Goal: Task Accomplishment & Management: Manage account settings

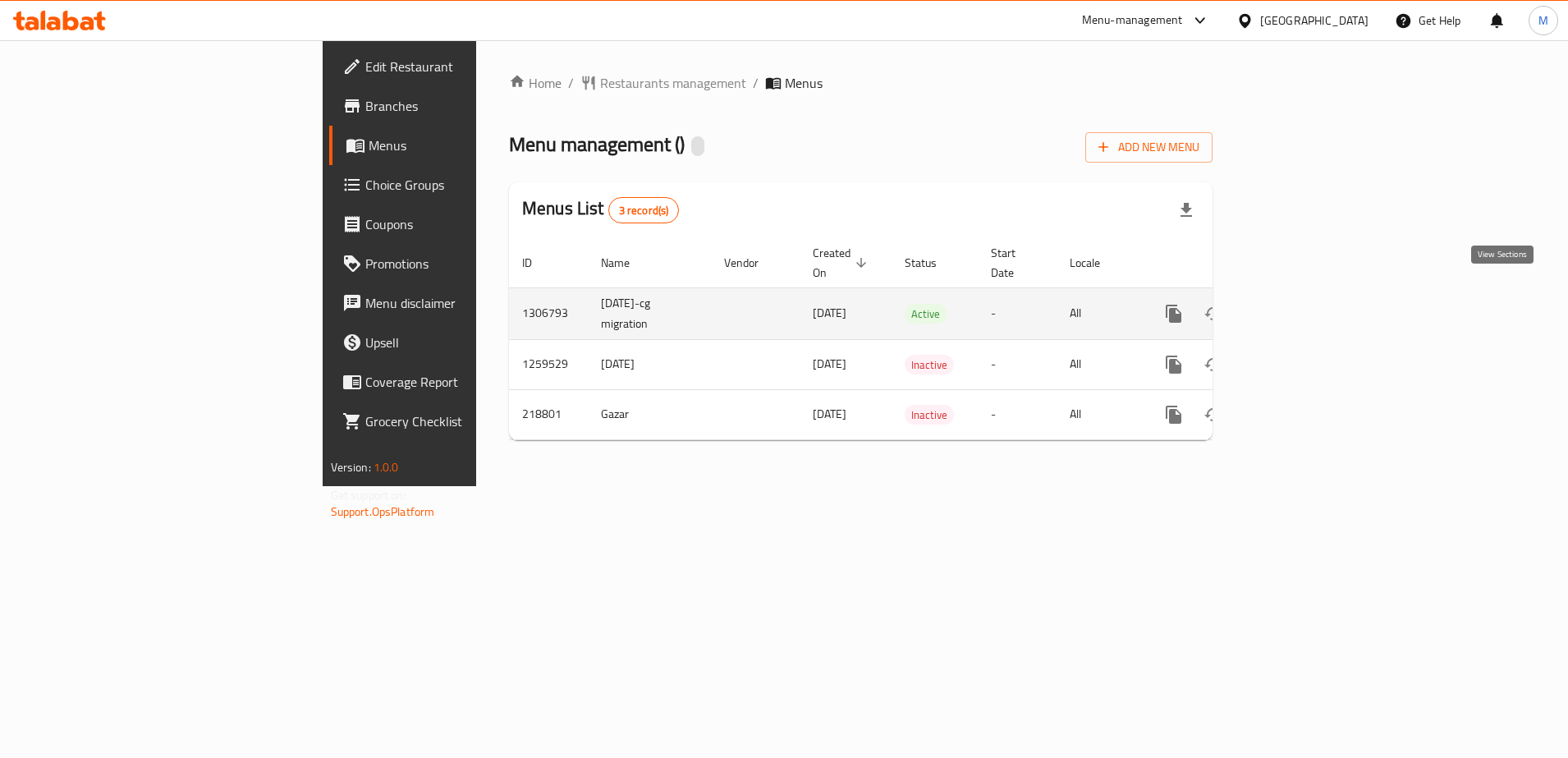
click at [1302, 304] on icon "enhanced table" at bounding box center [1292, 314] width 20 height 20
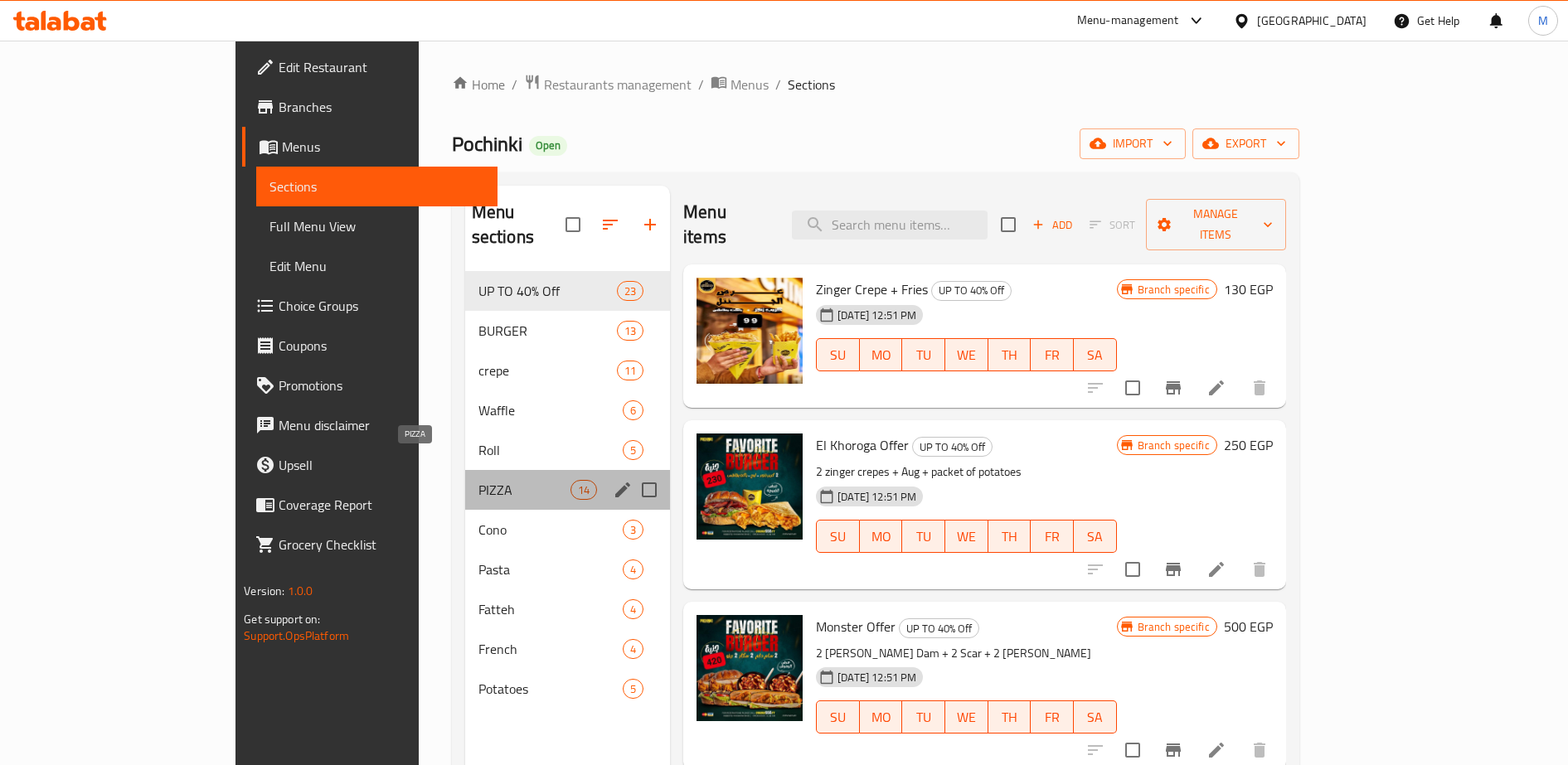
click at [478, 480] on span "PIZZA" at bounding box center [524, 490] width 92 height 20
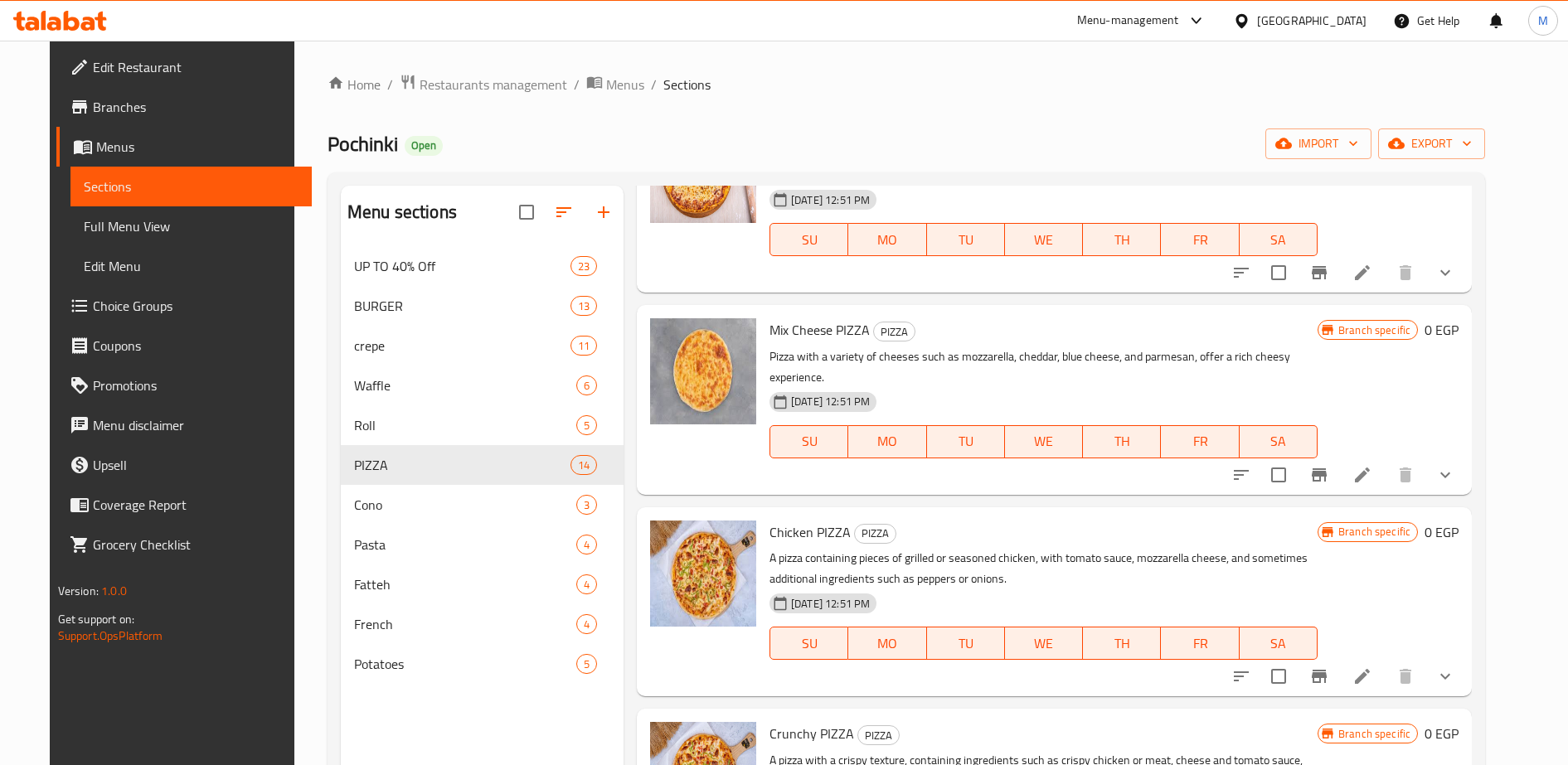
scroll to position [136, 0]
click at [1455, 666] on icon "show more" at bounding box center [1445, 676] width 20 height 20
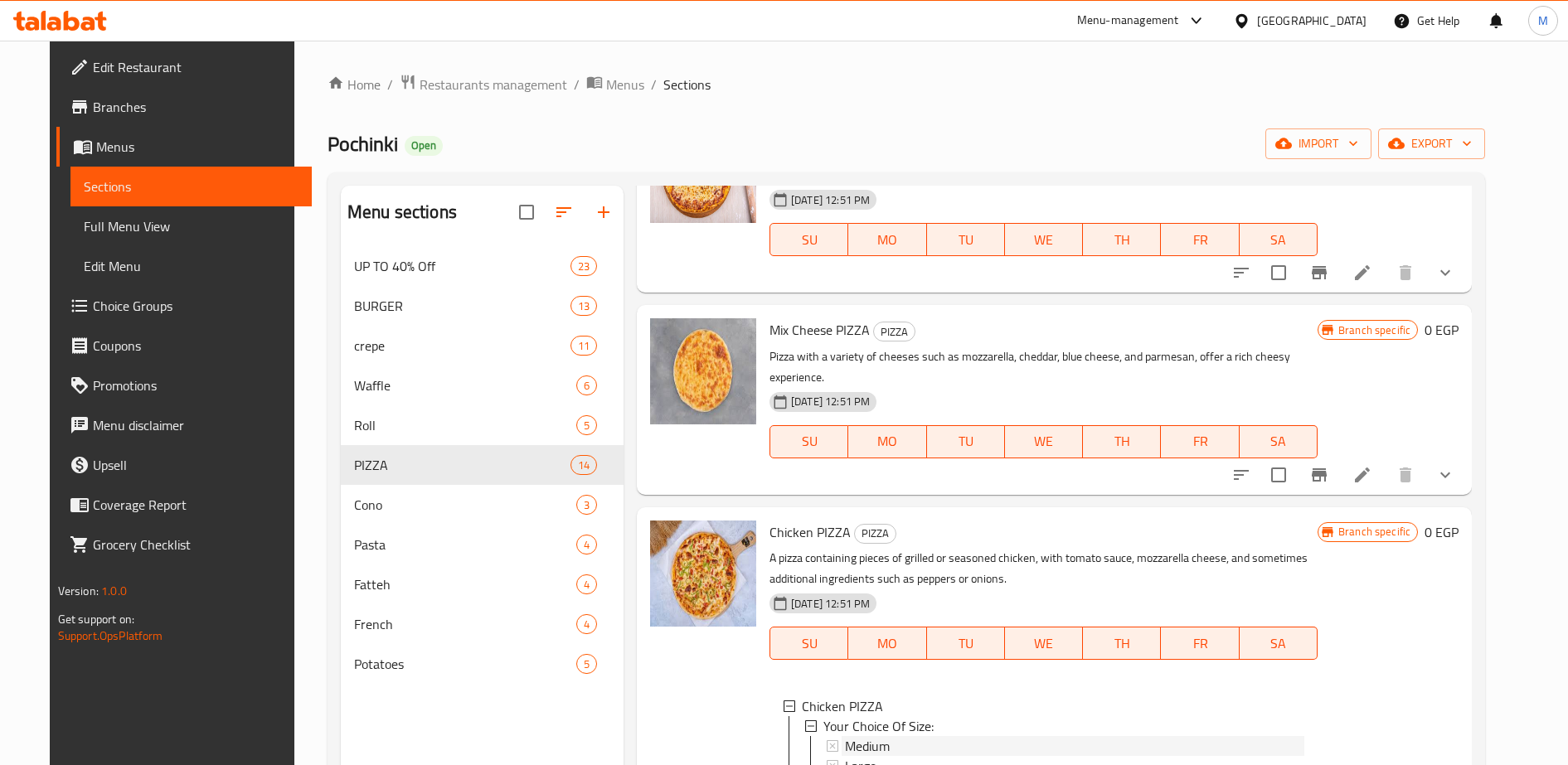
click at [913, 736] on div "Medium" at bounding box center [1075, 746] width 459 height 20
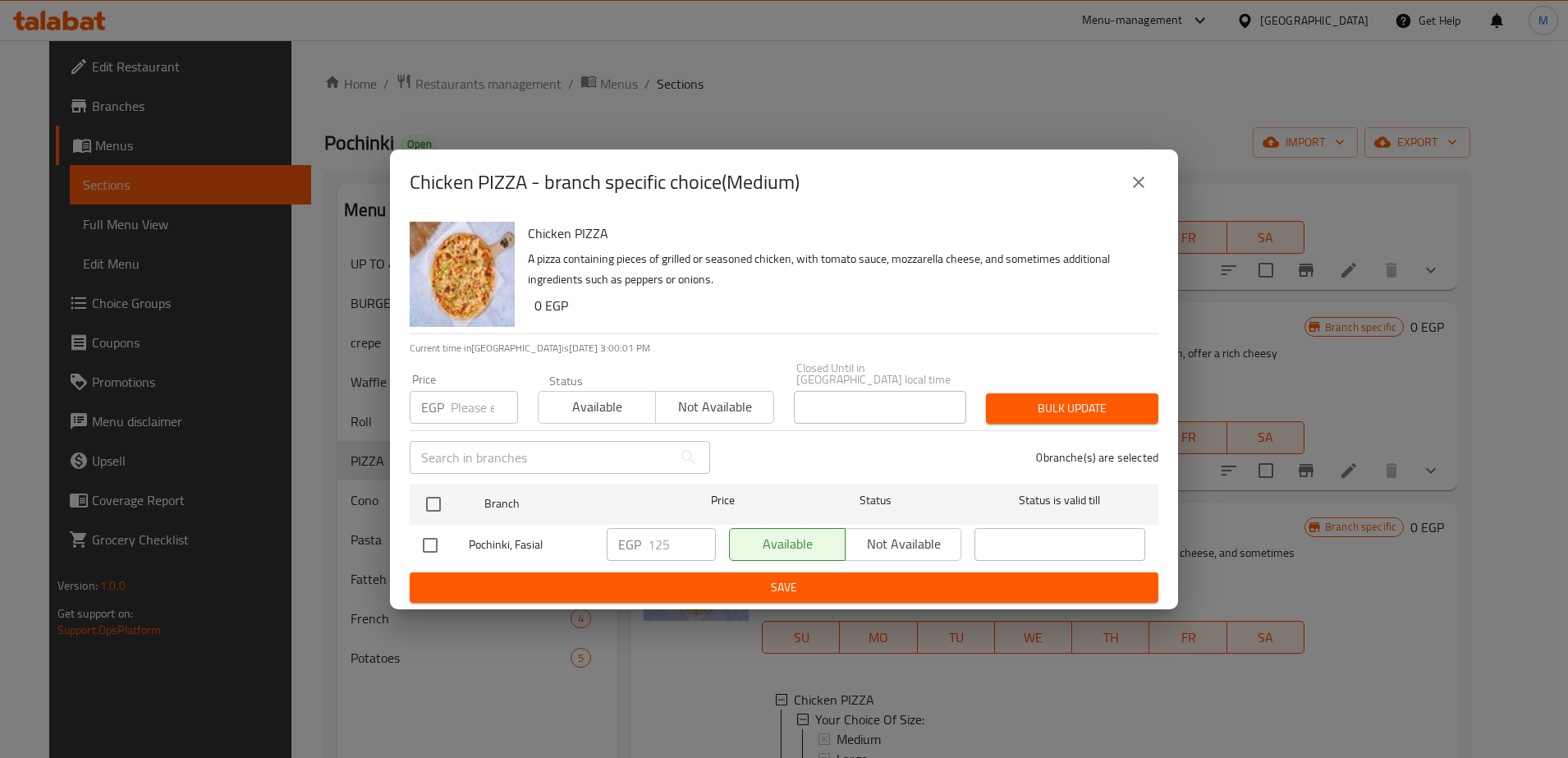
click at [592, 587] on span "Save" at bounding box center [784, 587] width 722 height 21
click at [1140, 186] on icon "close" at bounding box center [1139, 182] width 11 height 11
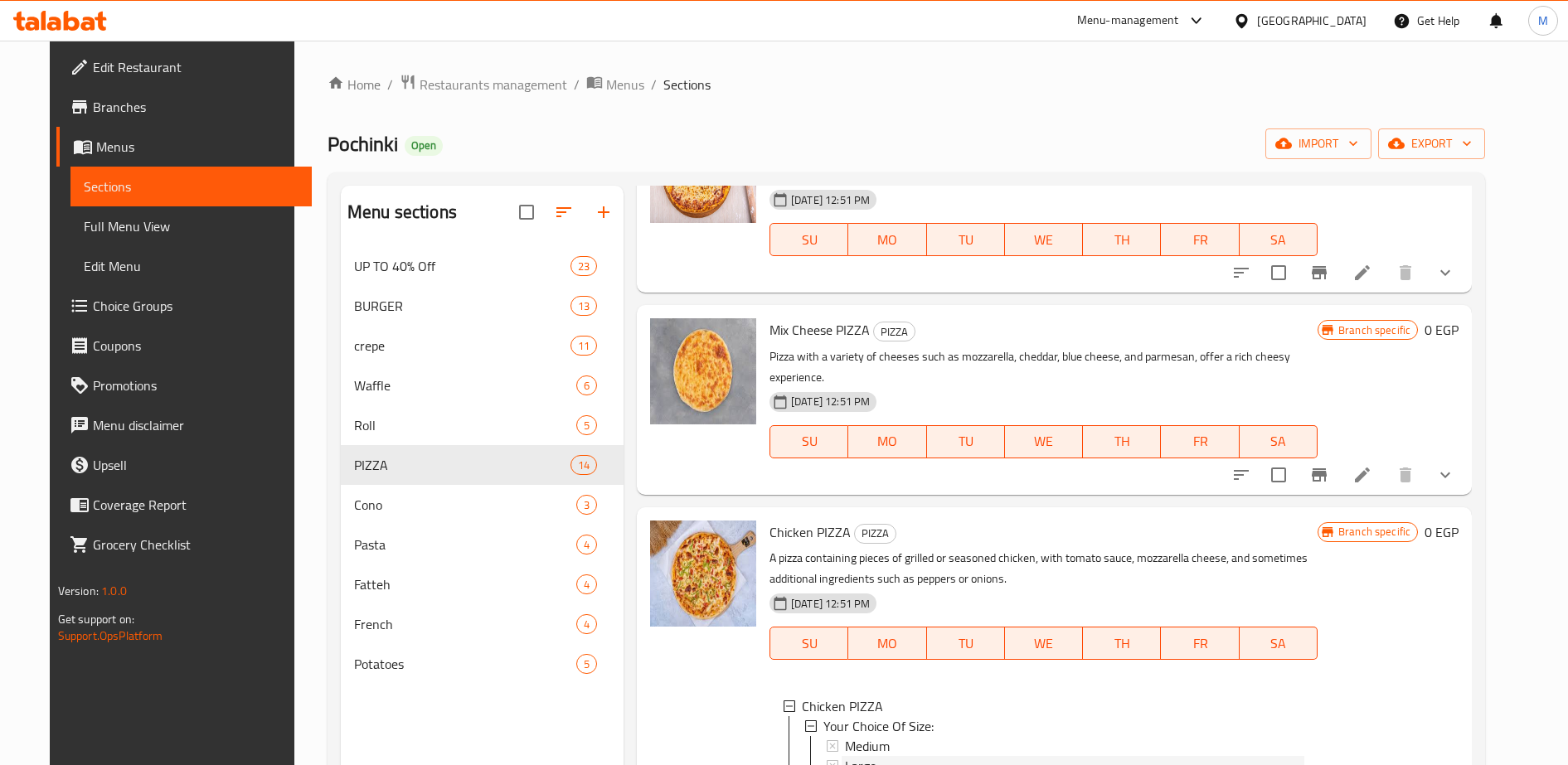
click at [847, 756] on span "Large" at bounding box center [861, 766] width 32 height 20
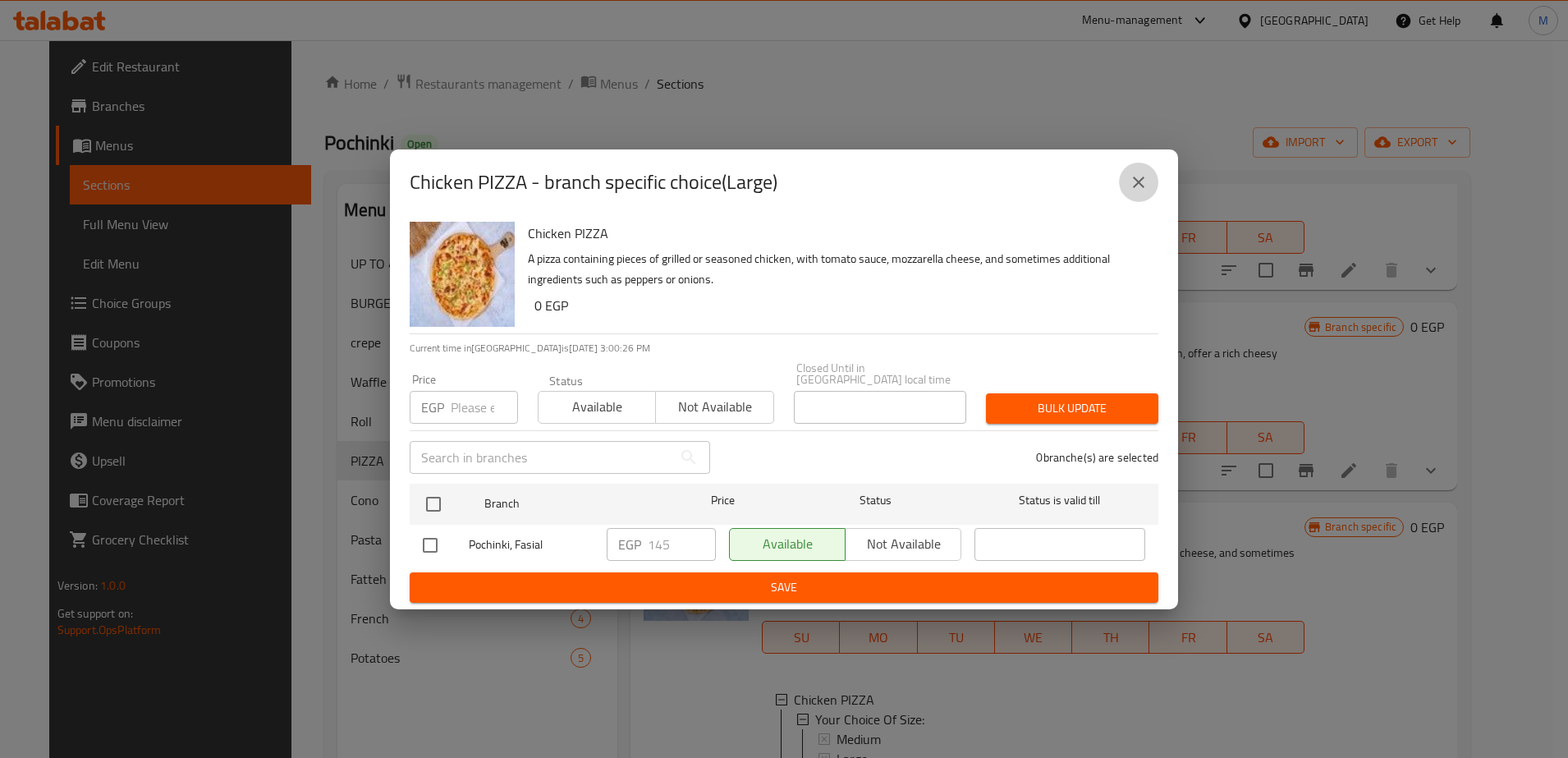
click at [1144, 188] on icon "close" at bounding box center [1139, 182] width 20 height 20
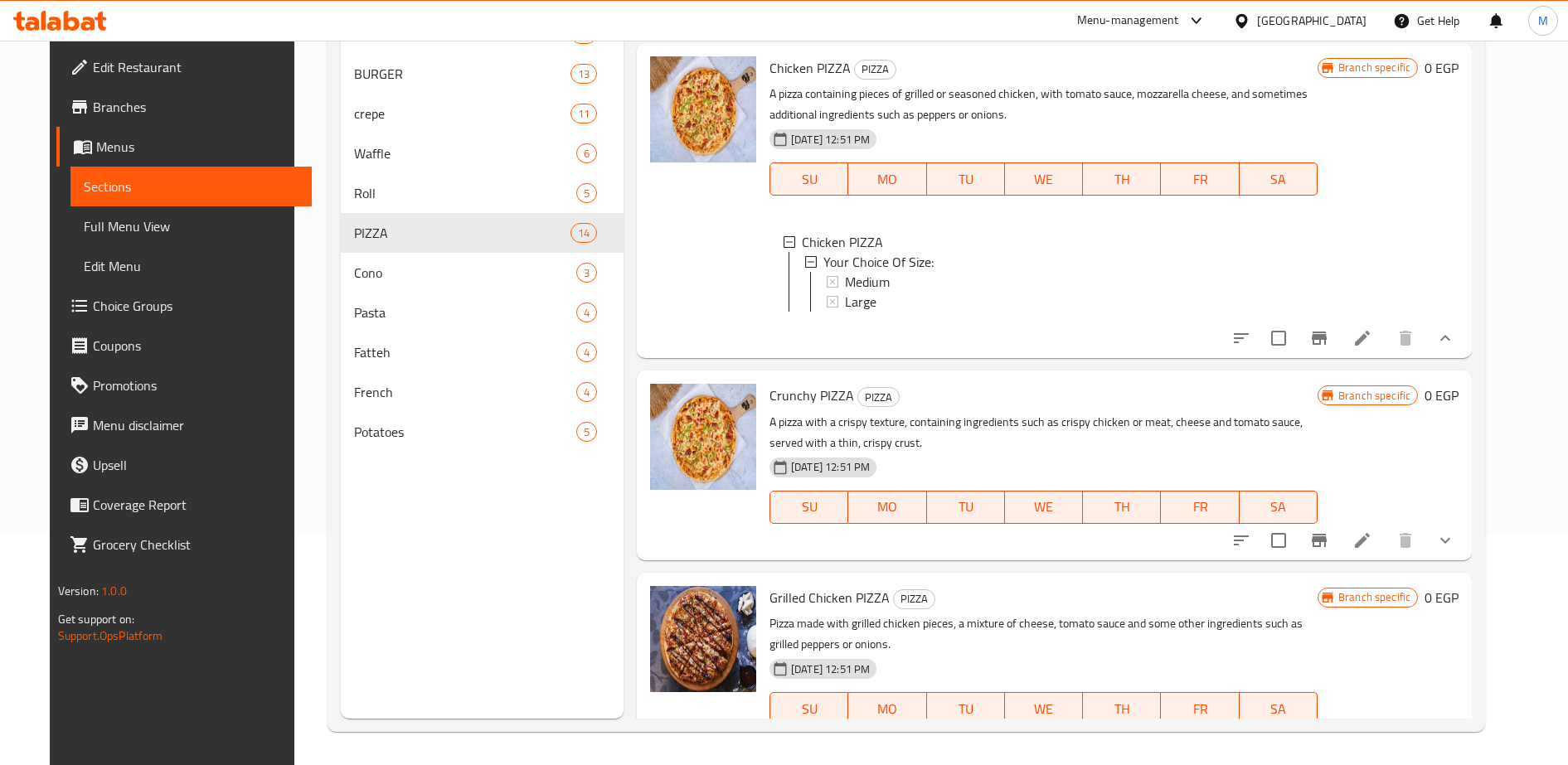
scroll to position [277, 0]
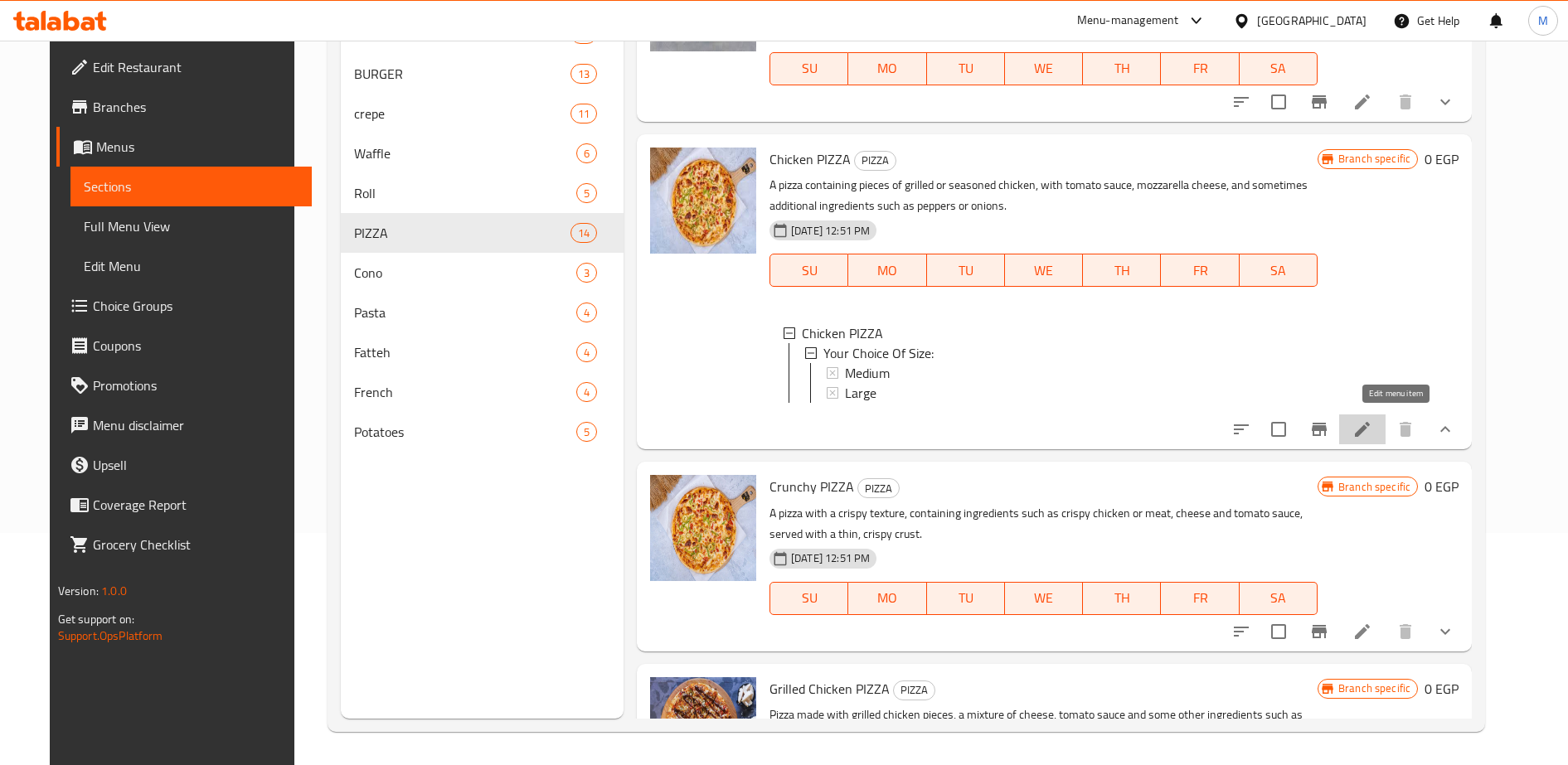
click at [1370, 430] on icon at bounding box center [1362, 429] width 15 height 15
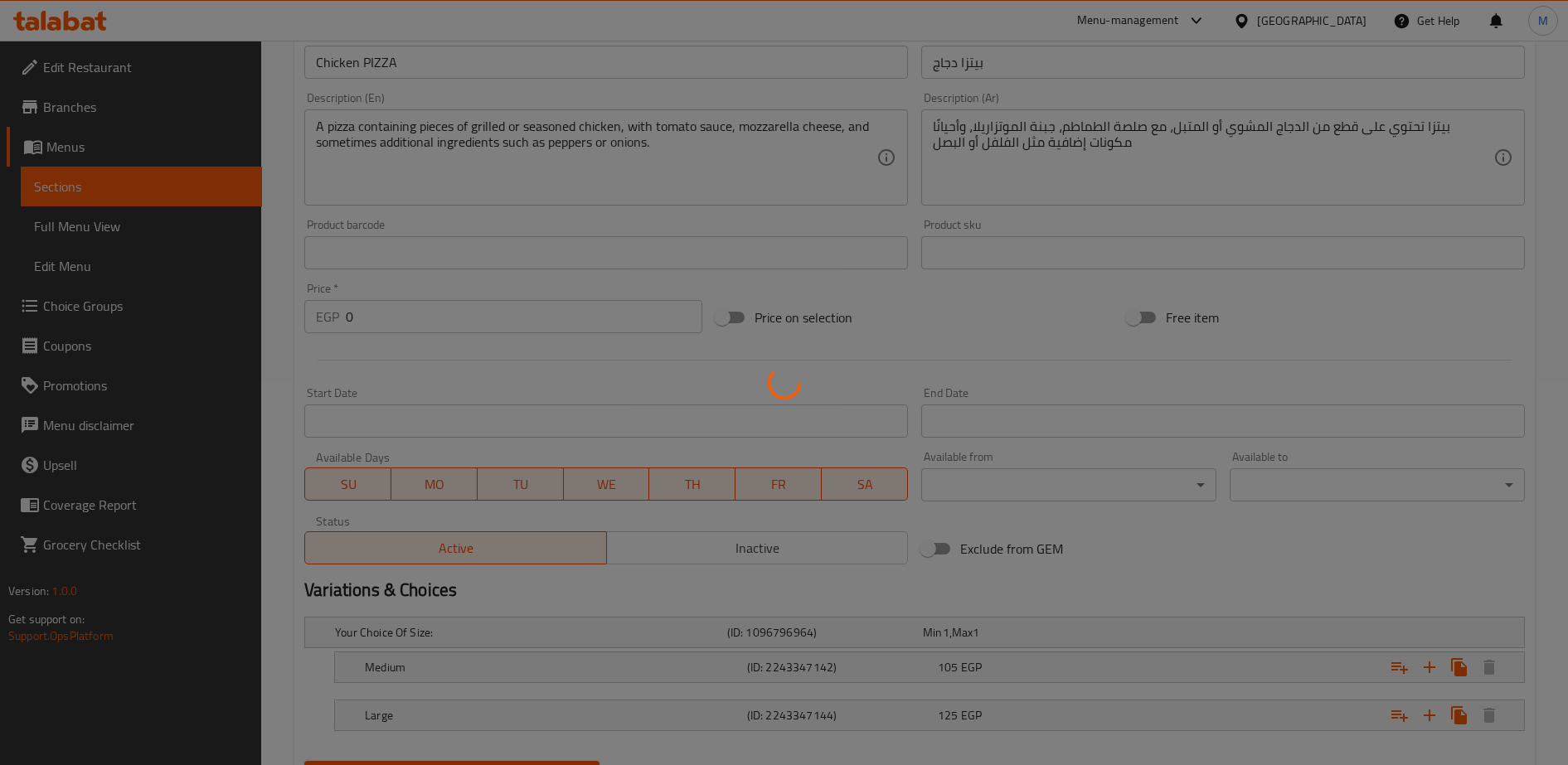
scroll to position [467, 0]
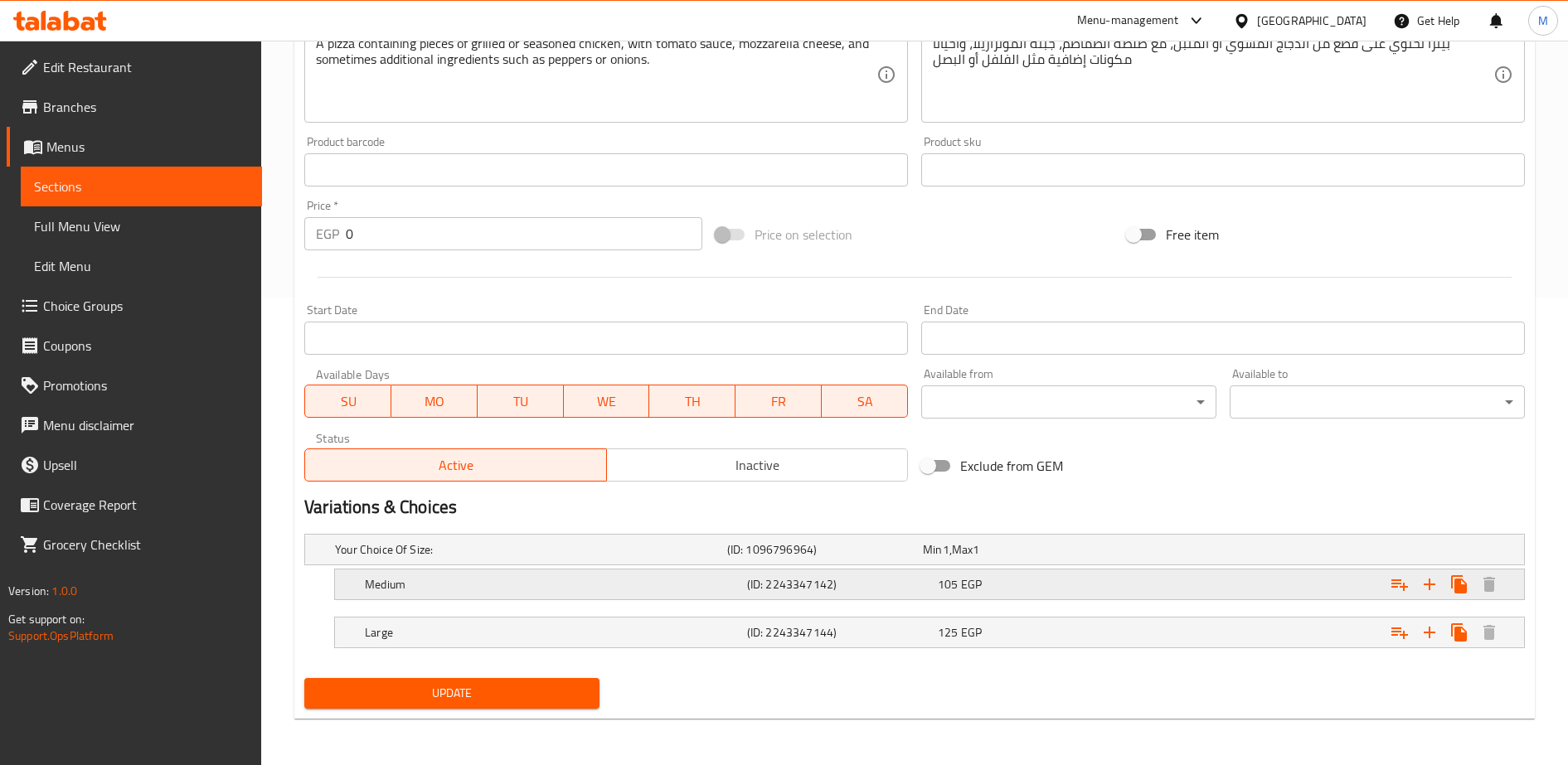
click at [916, 558] on h5 "(ID: 2243347142)" at bounding box center [822, 550] width 189 height 17
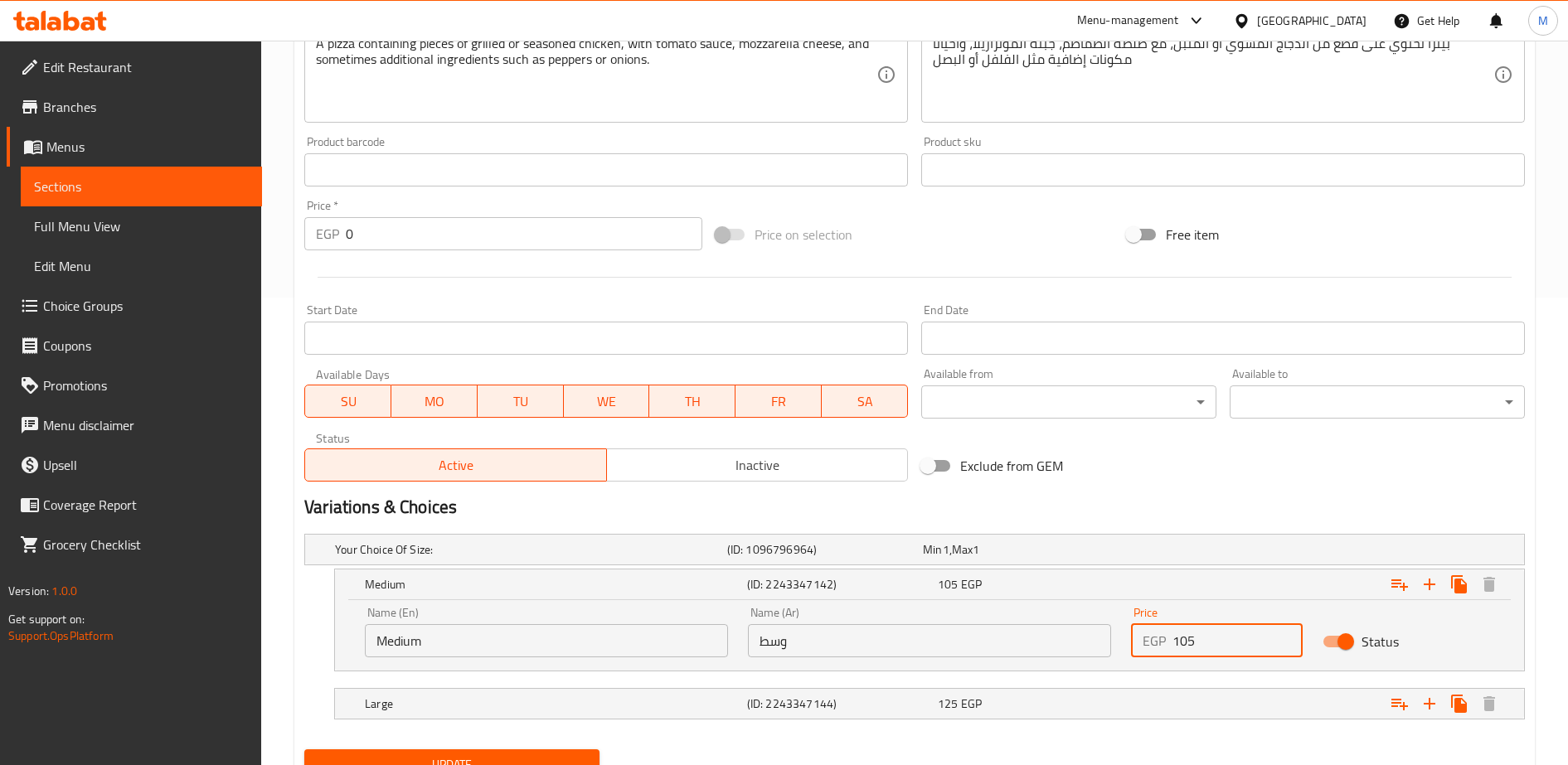
click at [1192, 643] on input "105" at bounding box center [1237, 641] width 130 height 33
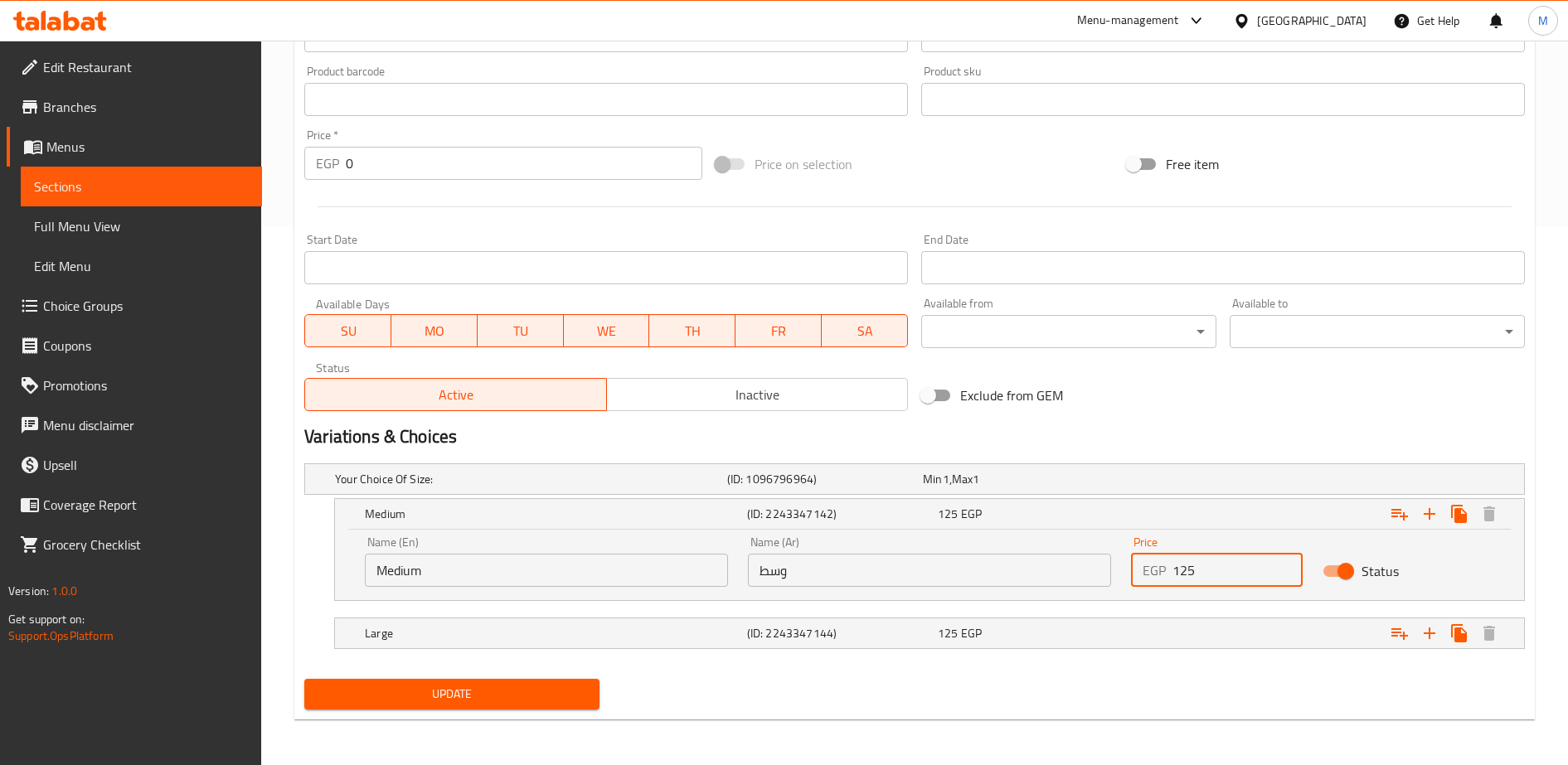
scroll to position [539, 0]
type input "125"
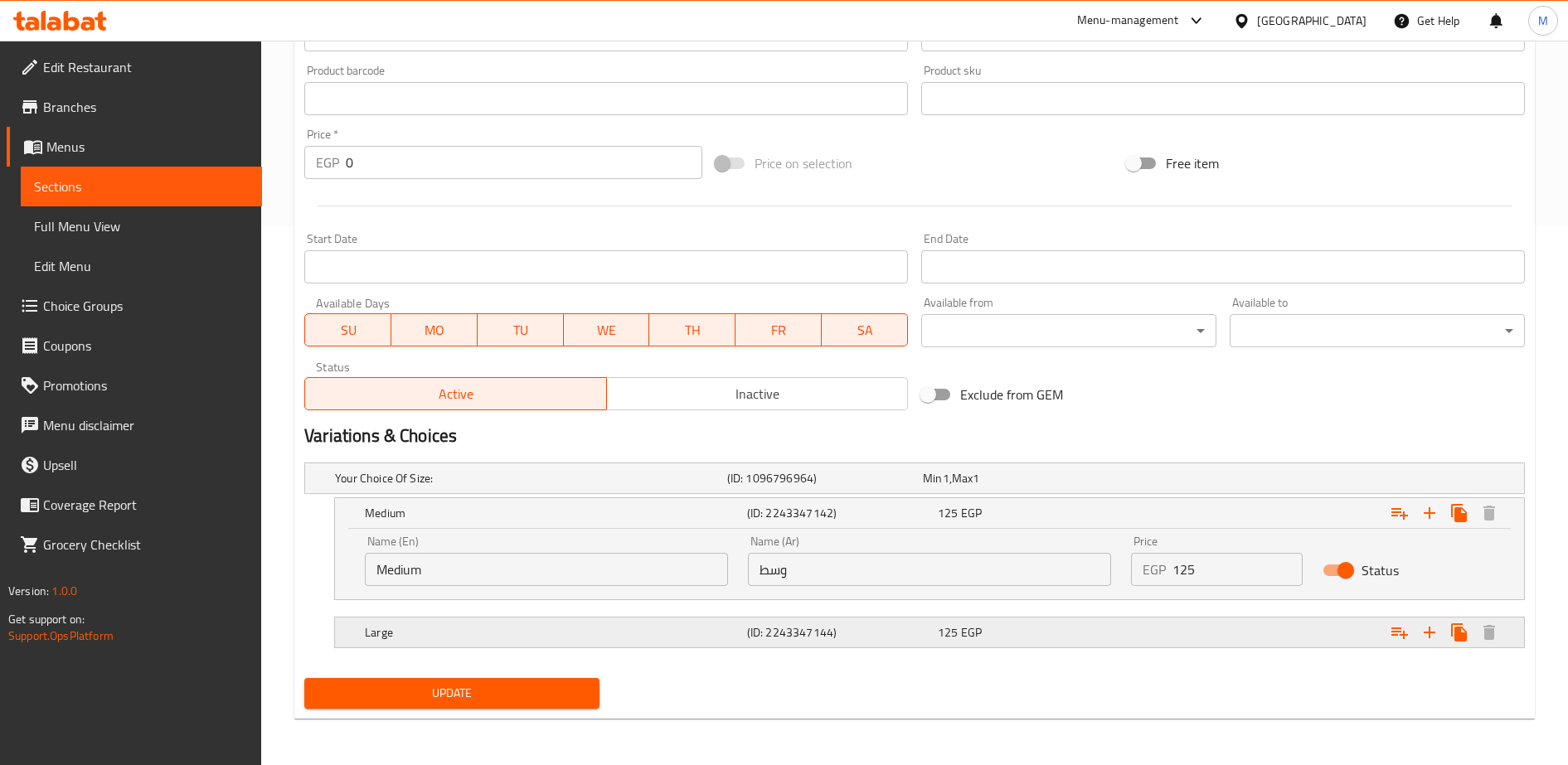
click at [1112, 487] on div "125 EGP" at bounding box center [1017, 478] width 189 height 17
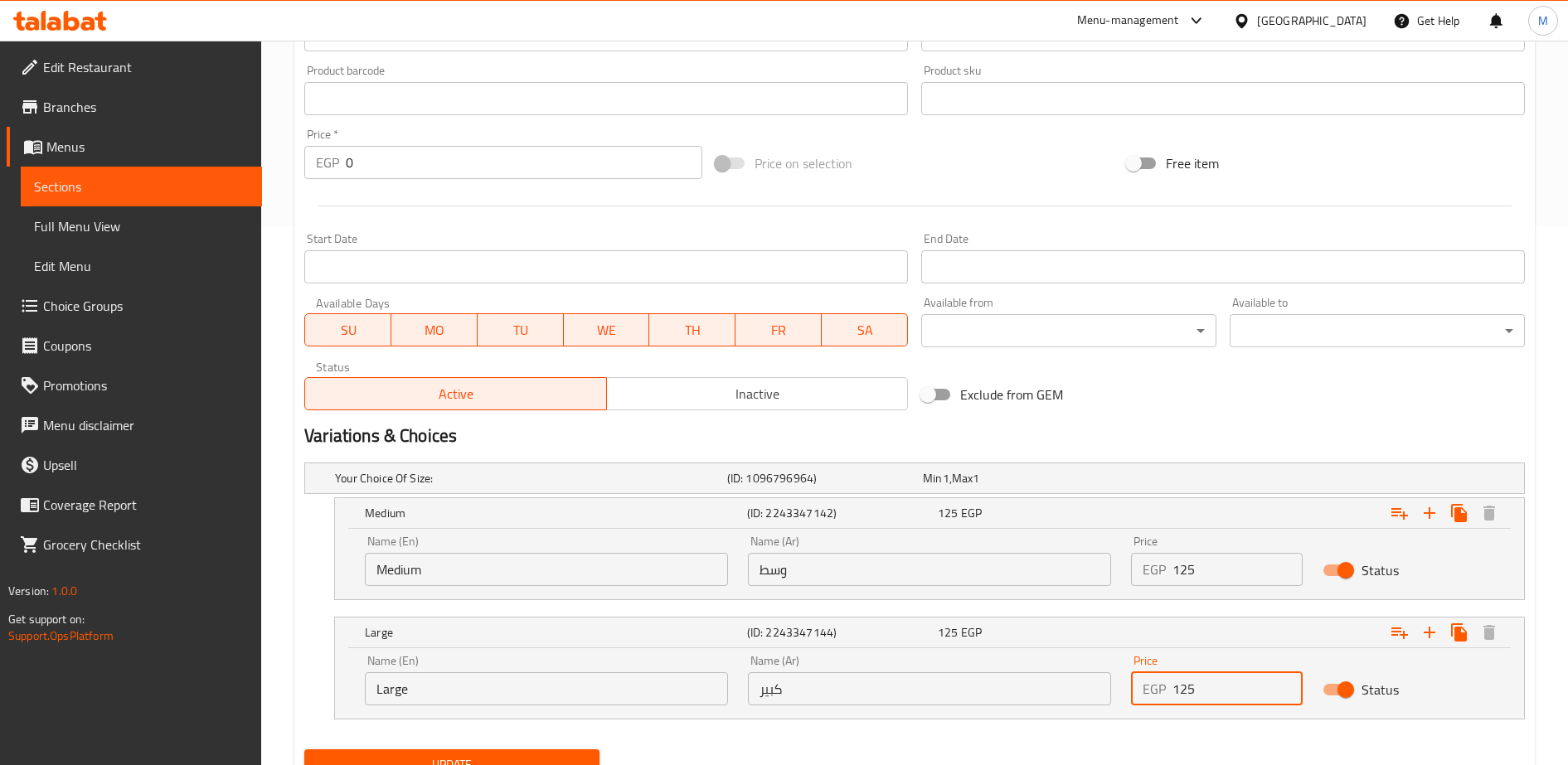
click at [1189, 690] on input "125" at bounding box center [1237, 689] width 130 height 33
type input "140"
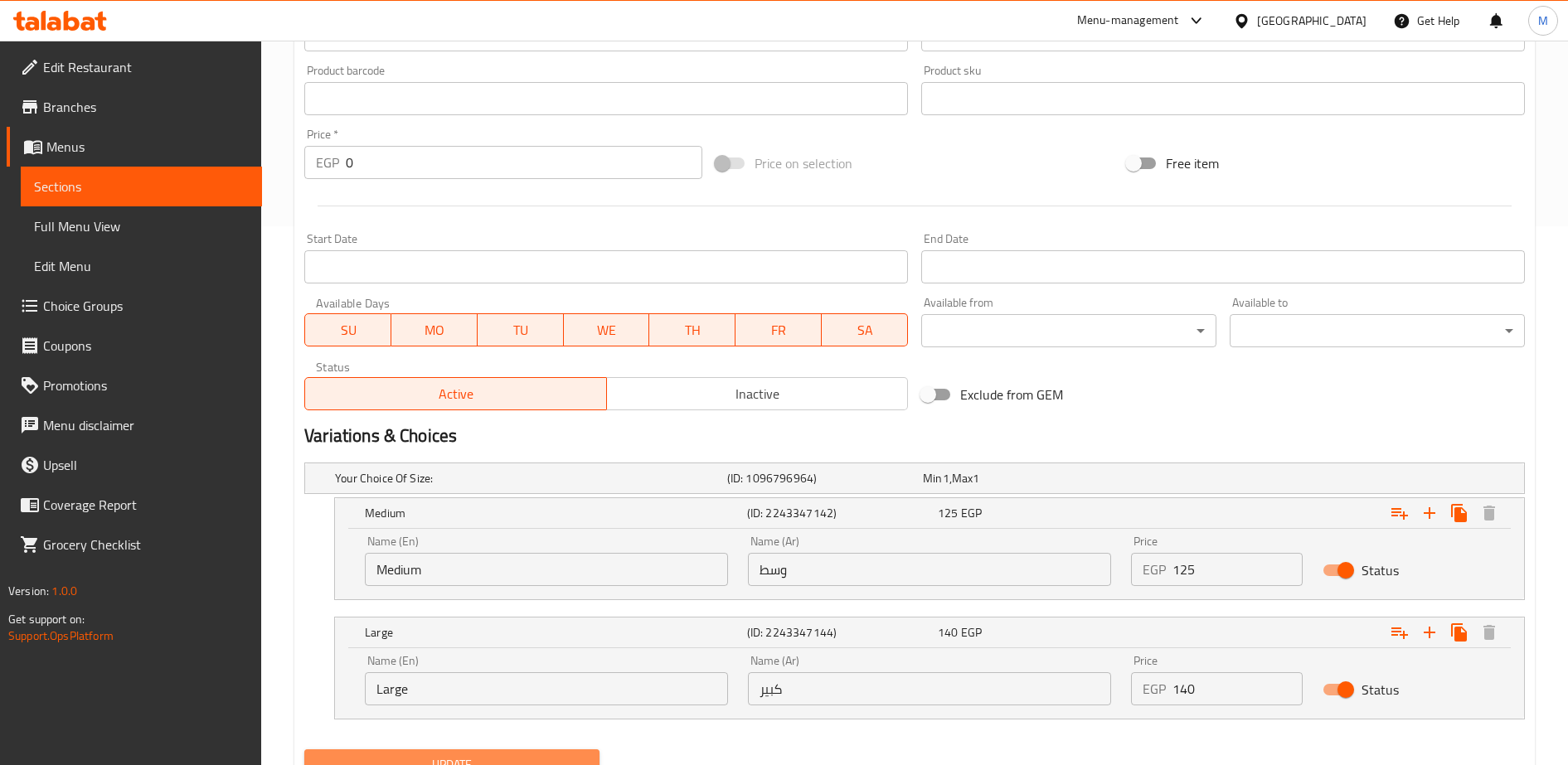
click at [519, 756] on span "Update" at bounding box center [452, 764] width 269 height 21
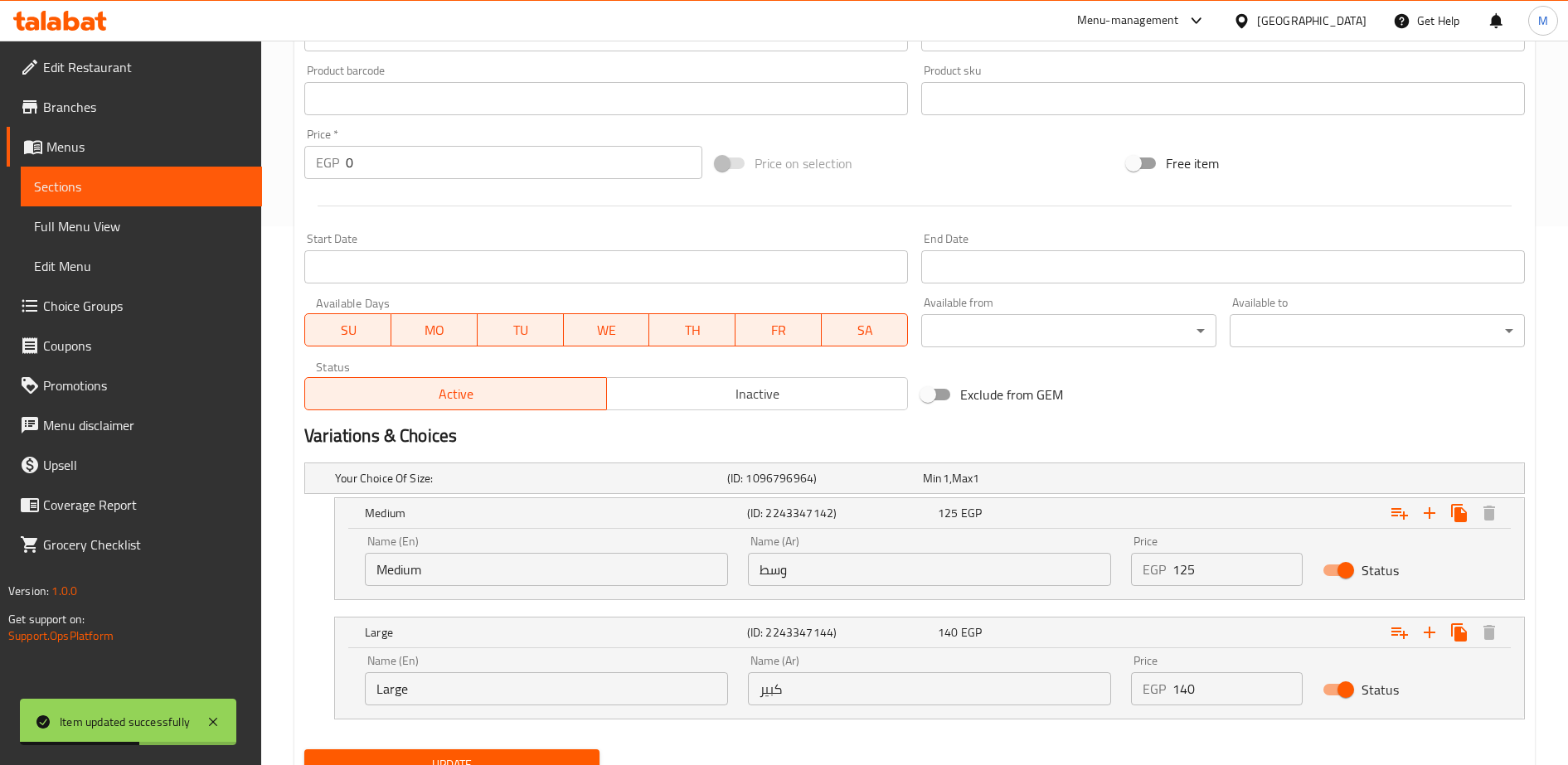
scroll to position [0, 0]
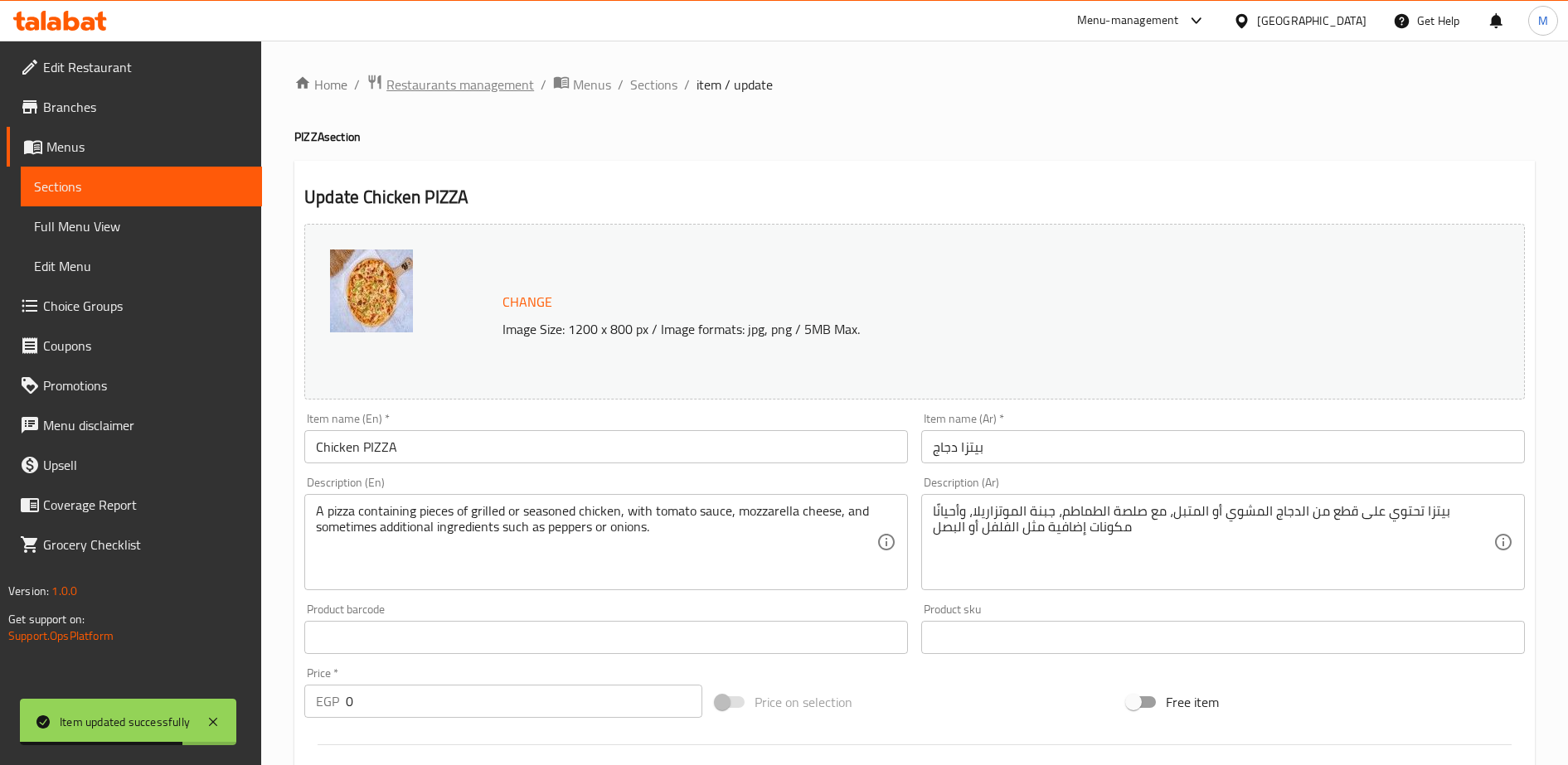
click at [434, 80] on span "Restaurants management" at bounding box center [460, 85] width 148 height 20
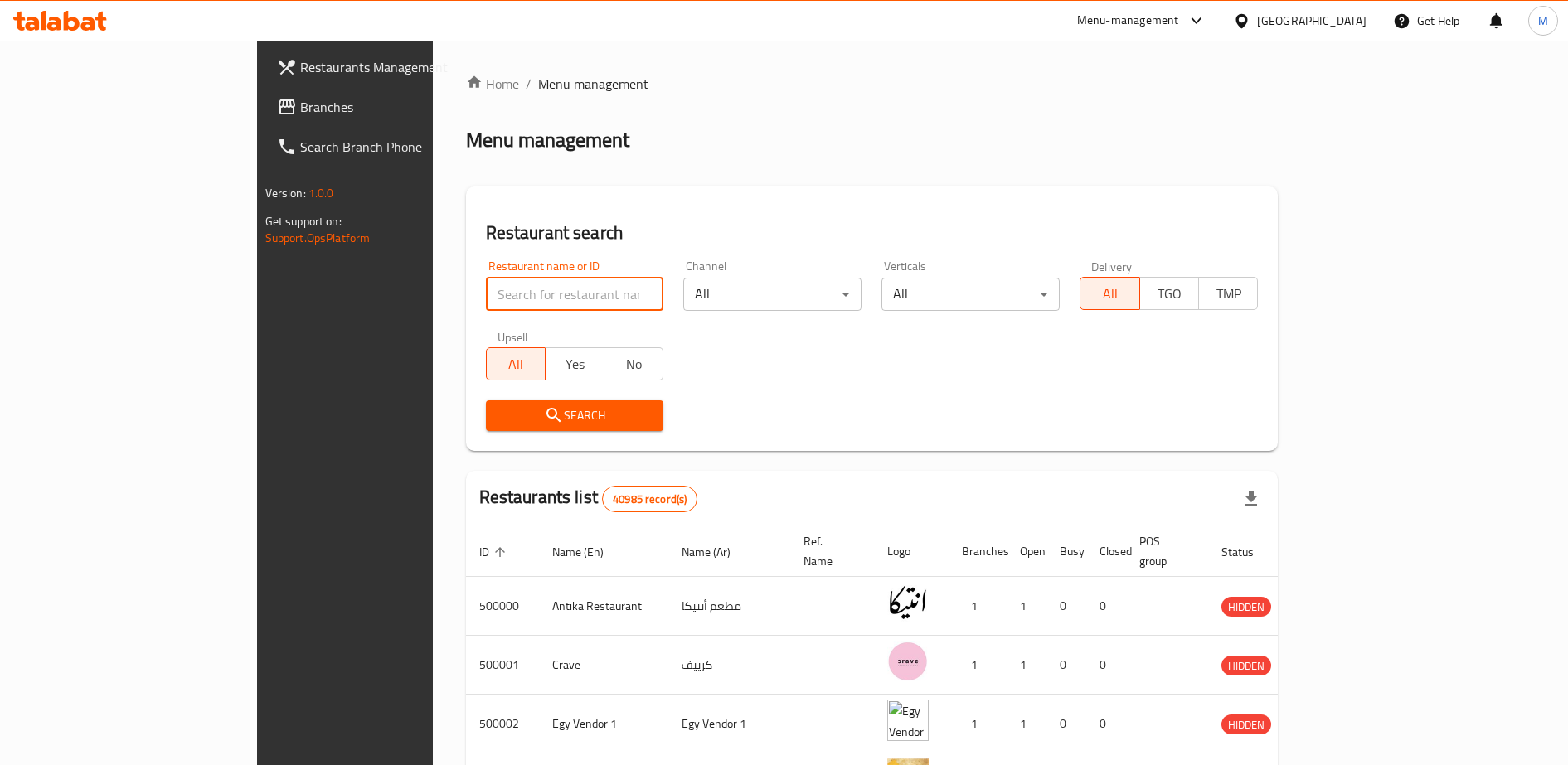
click at [486, 288] on input "search" at bounding box center [575, 294] width 178 height 33
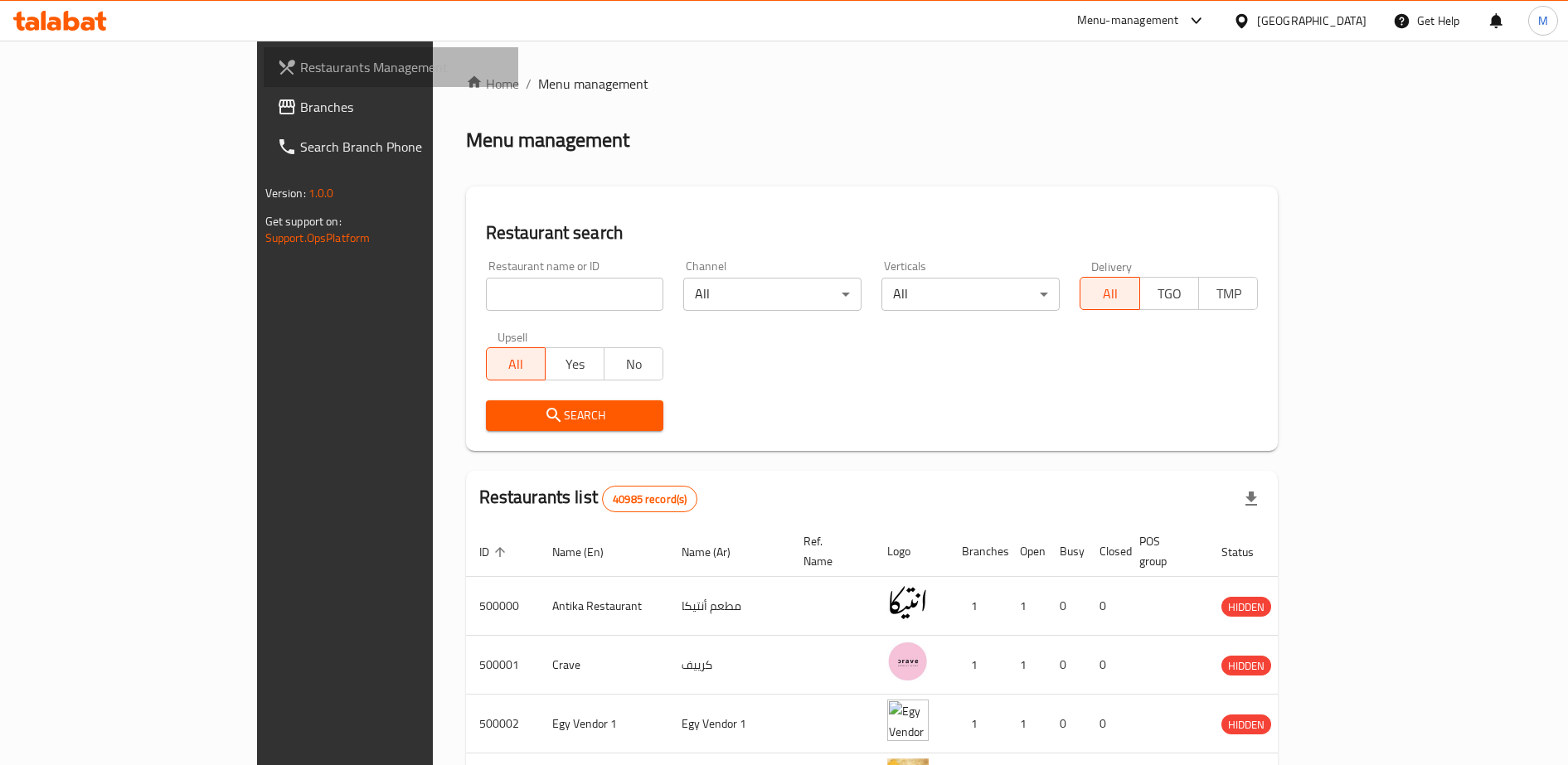
click at [300, 70] on span "Restaurants Management" at bounding box center [403, 67] width 206 height 20
